Goal: Transaction & Acquisition: Purchase product/service

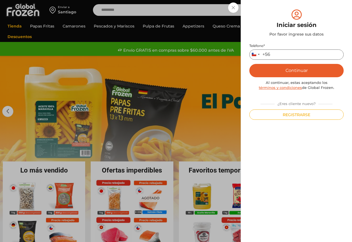
click at [273, 53] on input "Teléfono *" at bounding box center [296, 55] width 94 height 10
type input "*********"
click at [290, 71] on button "Continuar" at bounding box center [296, 70] width 94 height 13
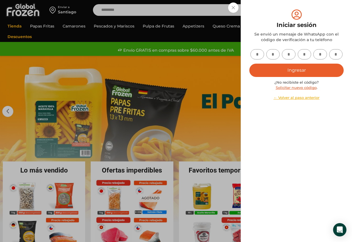
click at [260, 53] on input "text" at bounding box center [257, 54] width 14 height 10
type input "*"
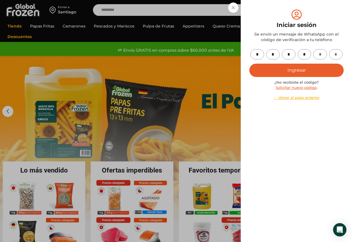
type input "*"
click at [279, 71] on button "Ingresar" at bounding box center [296, 70] width 94 height 13
click at [288, 70] on button "Ingresar" at bounding box center [296, 70] width 94 height 13
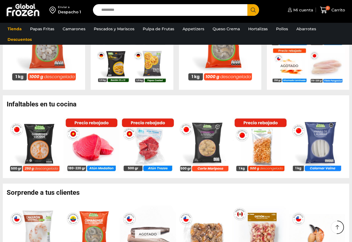
scroll to position [278, 0]
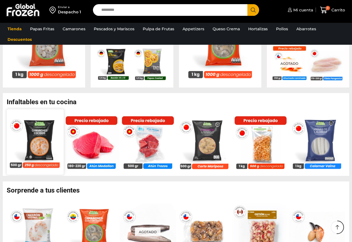
click at [41, 142] on img at bounding box center [35, 142] width 57 height 57
